Goal: Check status: Check status

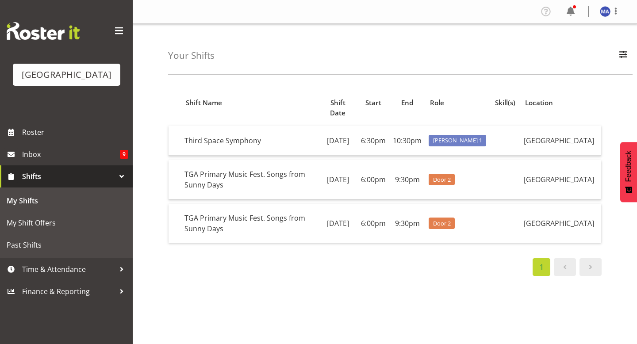
scroll to position [15, 0]
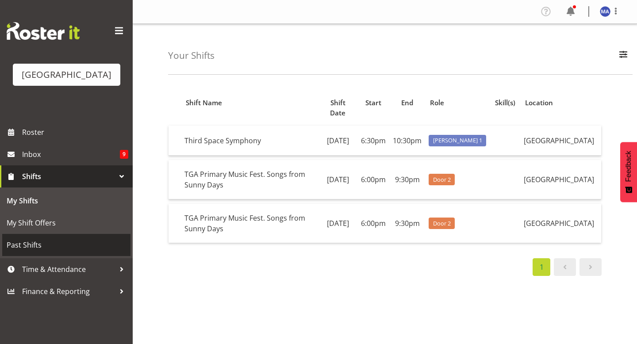
click at [96, 252] on span "Past Shifts" at bounding box center [66, 244] width 119 height 13
